Goal: Transaction & Acquisition: Purchase product/service

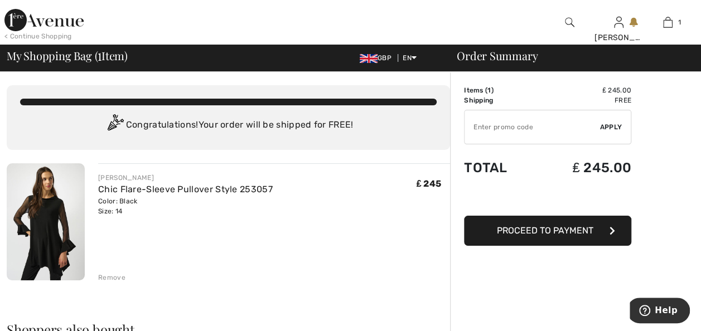
click at [112, 275] on div "Remove" at bounding box center [111, 278] width 27 height 10
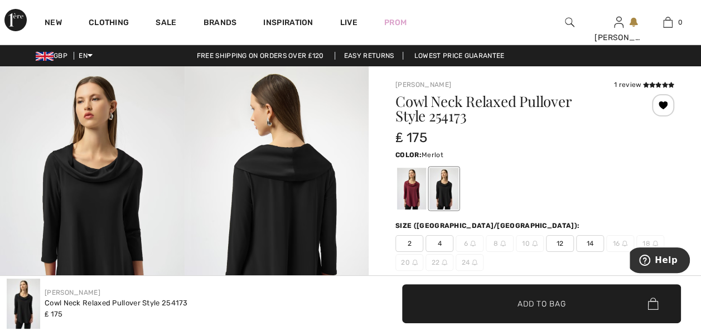
click at [410, 191] on div at bounding box center [411, 189] width 29 height 42
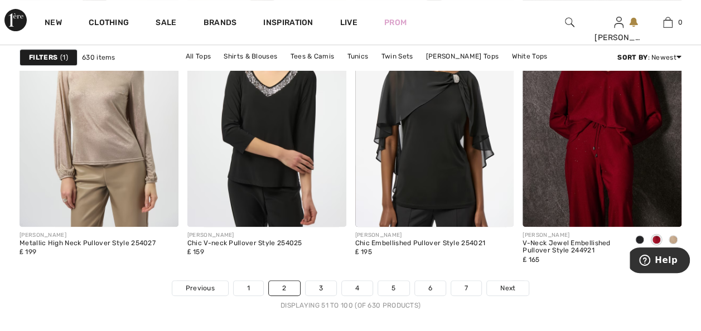
scroll to position [4427, 0]
click at [319, 283] on link "3" at bounding box center [321, 287] width 31 height 14
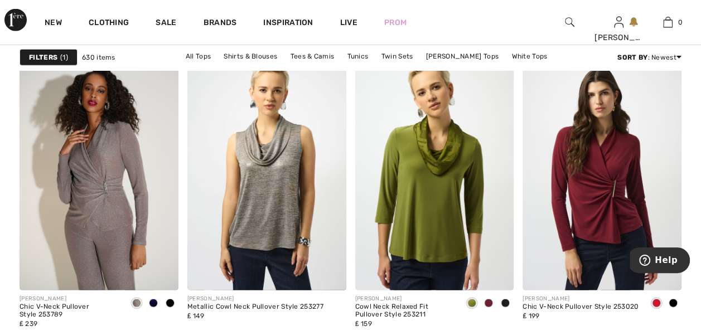
scroll to position [1450, 0]
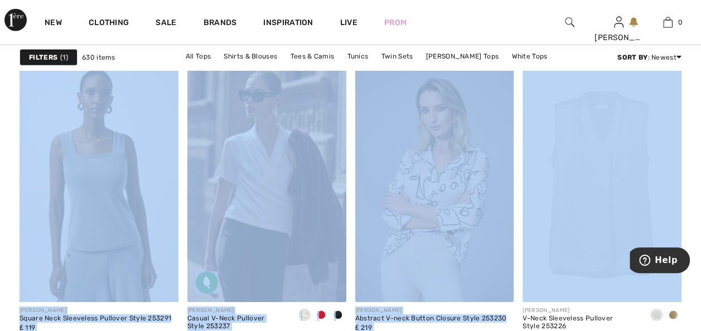
drag, startPoint x: 683, startPoint y: 155, endPoint x: 691, endPoint y: 216, distance: 61.9
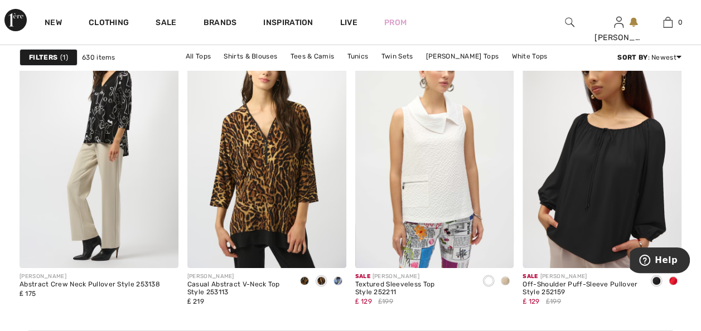
scroll to position [2052, 0]
click at [619, 230] on img at bounding box center [602, 149] width 159 height 238
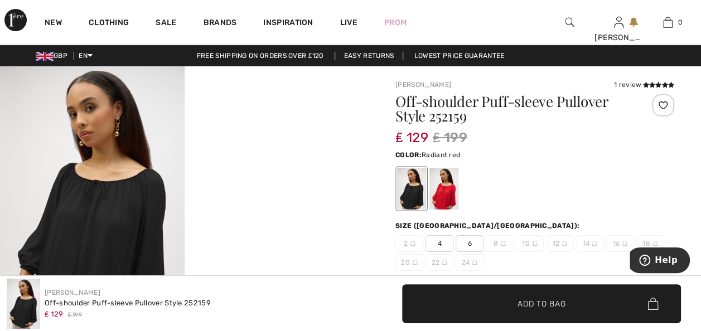
click at [445, 192] on div at bounding box center [443, 189] width 29 height 42
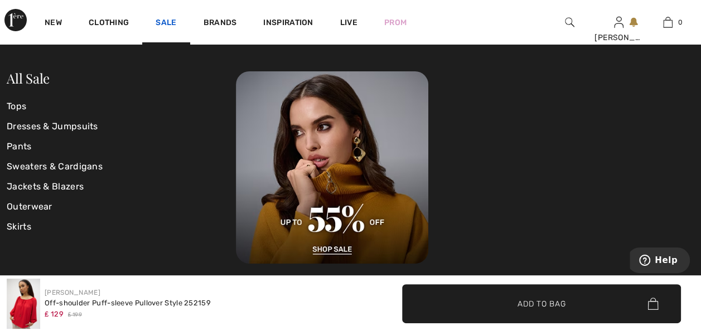
click at [163, 22] on link "Sale" at bounding box center [166, 24] width 21 height 12
click at [24, 106] on link "Tops" at bounding box center [121, 106] width 229 height 20
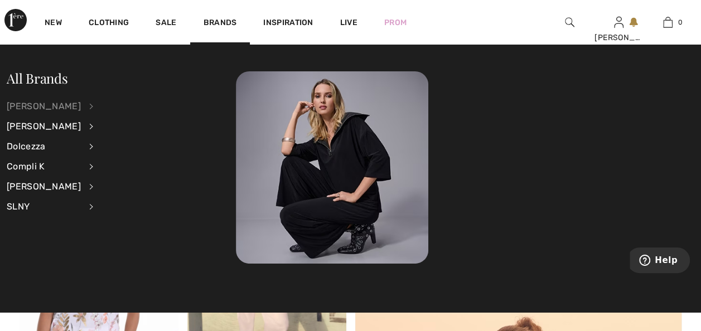
click at [66, 104] on div "[PERSON_NAME]" at bounding box center [44, 106] width 74 height 20
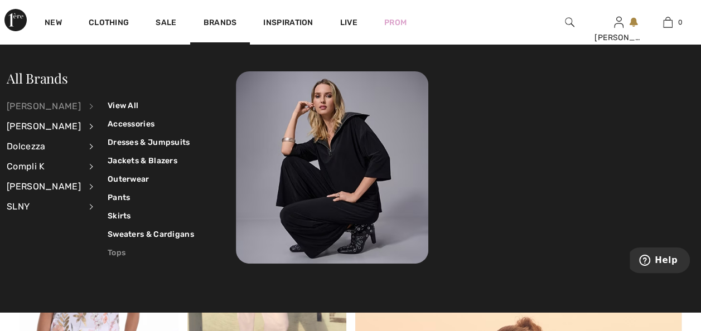
click at [108, 250] on link "Tops" at bounding box center [151, 253] width 86 height 18
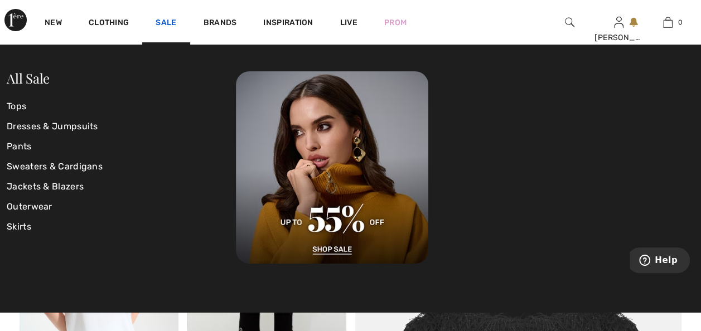
click at [167, 23] on link "Sale" at bounding box center [166, 24] width 21 height 12
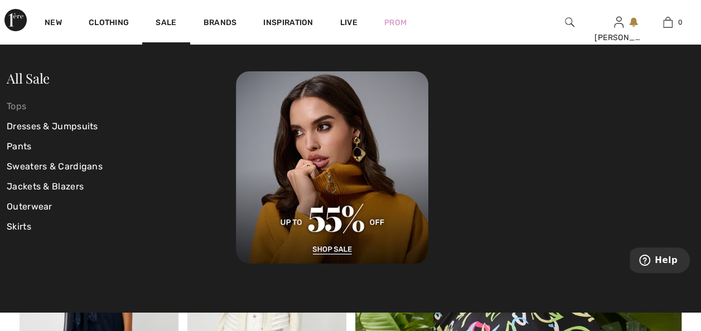
click at [22, 108] on link "Tops" at bounding box center [121, 106] width 229 height 20
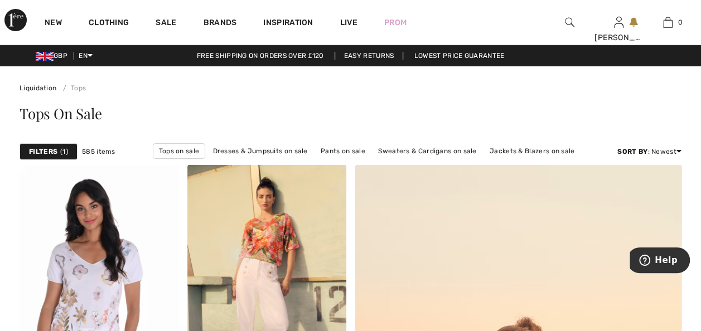
click at [57, 150] on strong "Filters" at bounding box center [43, 152] width 28 height 10
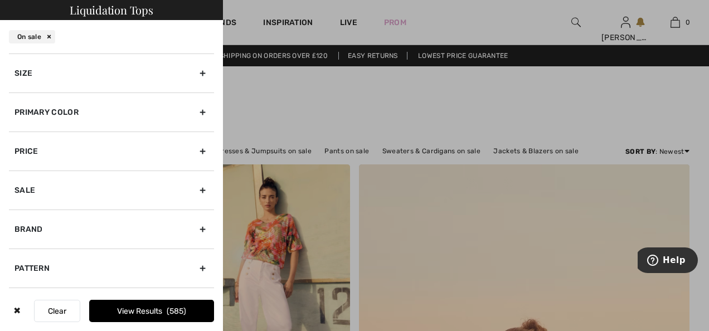
click at [193, 70] on div "Size" at bounding box center [111, 73] width 205 height 39
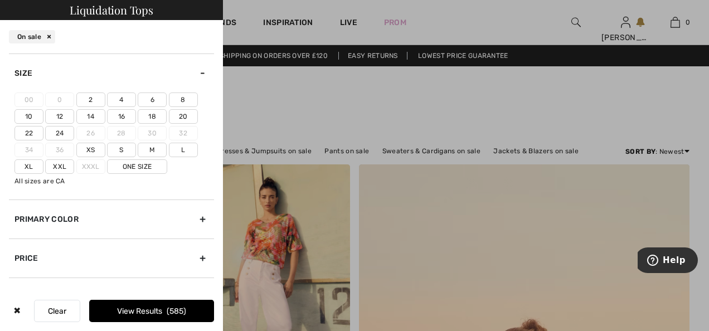
click at [91, 116] on label "14" at bounding box center [90, 116] width 29 height 14
click at [0, 0] on input"] "14" at bounding box center [0, 0] width 0 height 0
click at [91, 116] on label "14" at bounding box center [90, 116] width 29 height 14
click at [0, 0] on input"] "14" at bounding box center [0, 0] width 0 height 0
click at [91, 116] on label "14" at bounding box center [90, 116] width 29 height 14
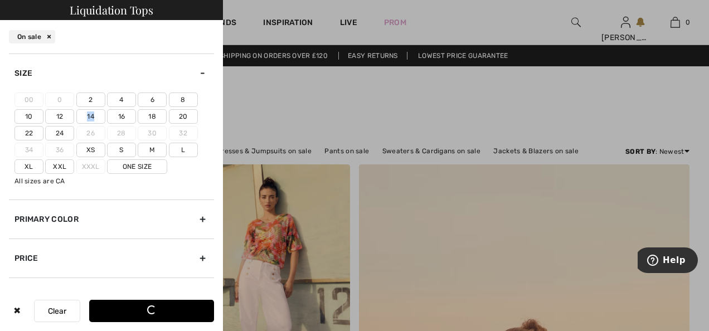
click at [0, 0] on input"] "14" at bounding box center [0, 0] width 0 height 0
click at [156, 308] on button "View Results 93" at bounding box center [151, 311] width 125 height 22
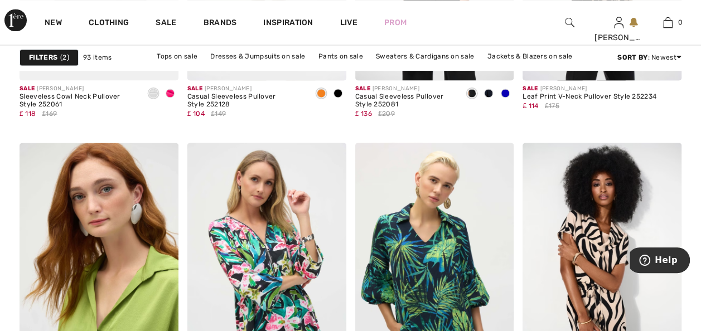
scroll to position [959, 0]
